Goal: Find specific page/section: Find specific page/section

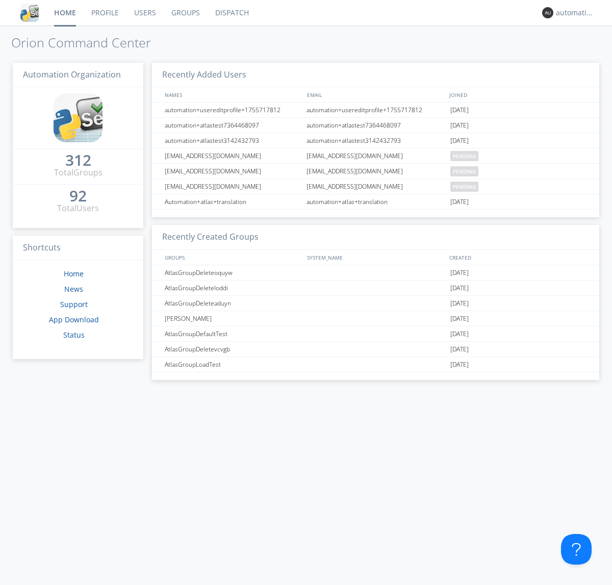
click at [231, 13] on link "Dispatch" at bounding box center [231, 12] width 49 height 25
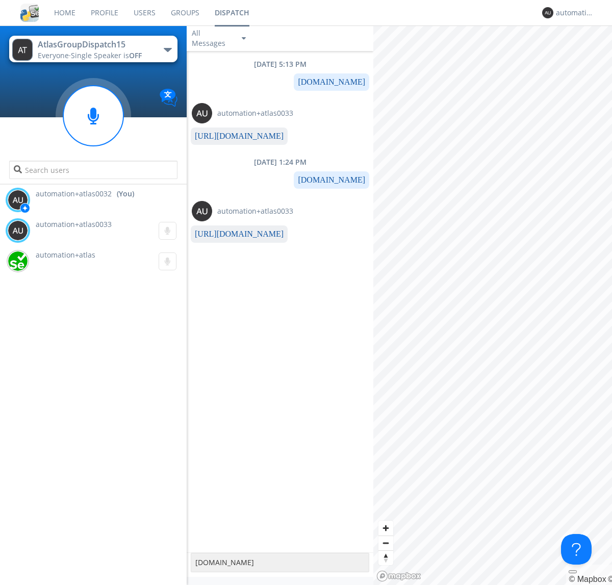
type textarea "[DOMAIN_NAME]"
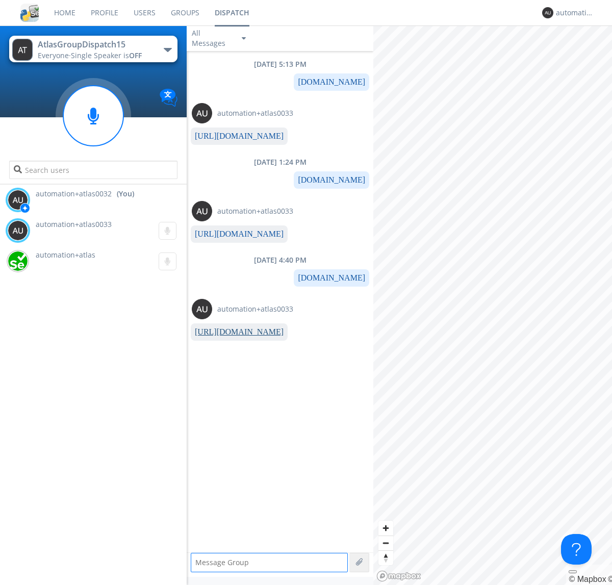
click at [235, 332] on link "[URL][DOMAIN_NAME]" at bounding box center [239, 331] width 89 height 9
click at [572, 13] on div "automation+atlas0032" at bounding box center [575, 13] width 38 height 10
